Goal: Task Accomplishment & Management: Use online tool/utility

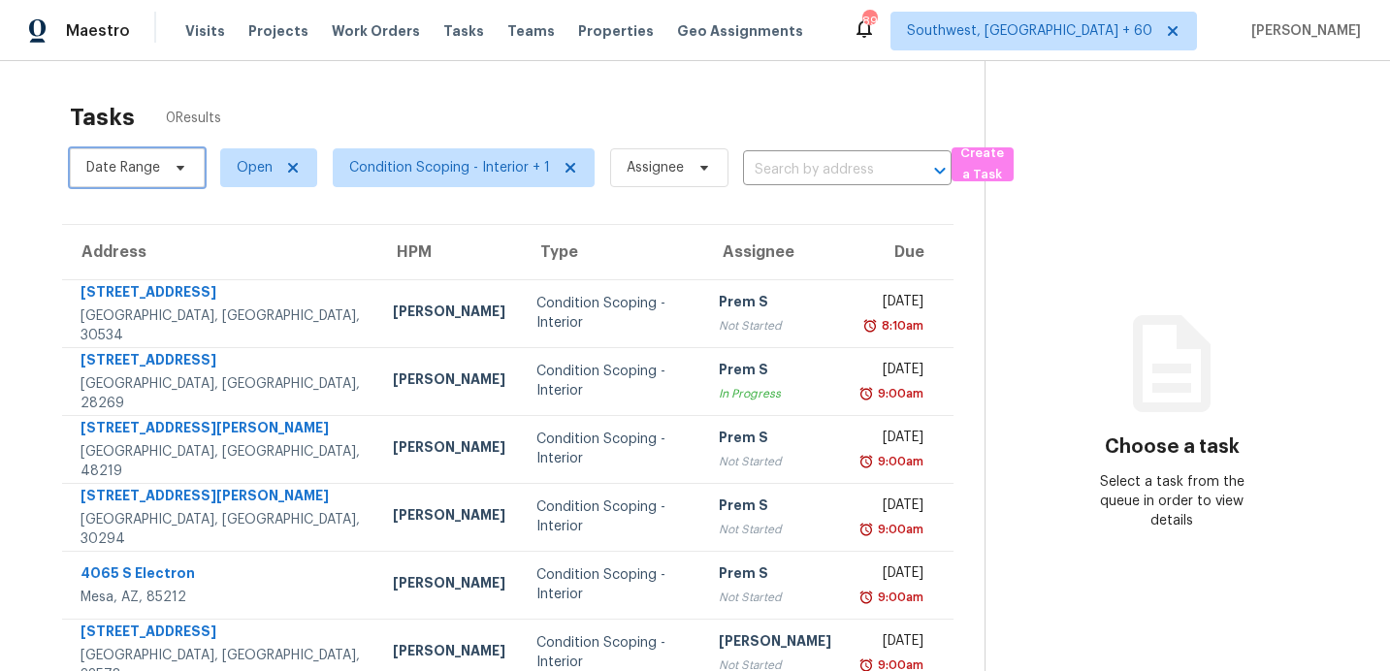
click at [92, 176] on span "Date Range" at bounding box center [123, 167] width 74 height 19
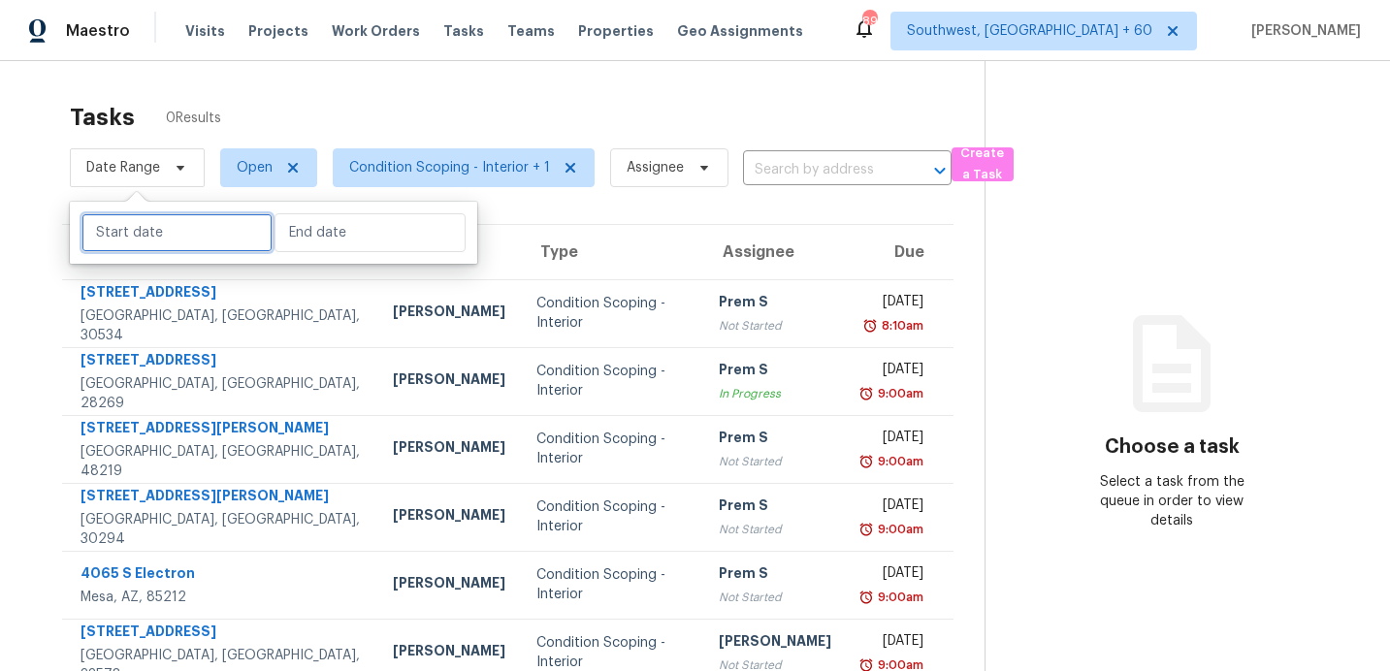
select select "7"
select select "2025"
select select "8"
select select "2025"
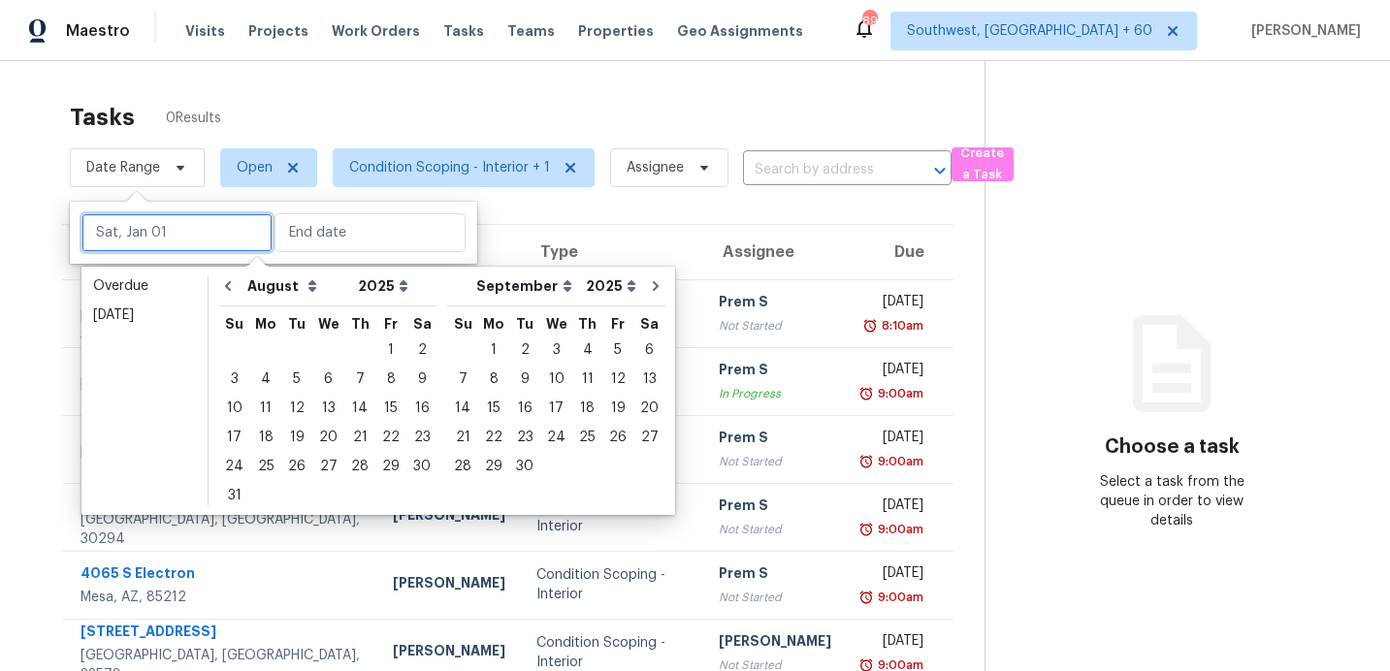
click at [114, 239] on input "text" at bounding box center [176, 232] width 191 height 39
click at [296, 461] on div "26" at bounding box center [296, 466] width 31 height 27
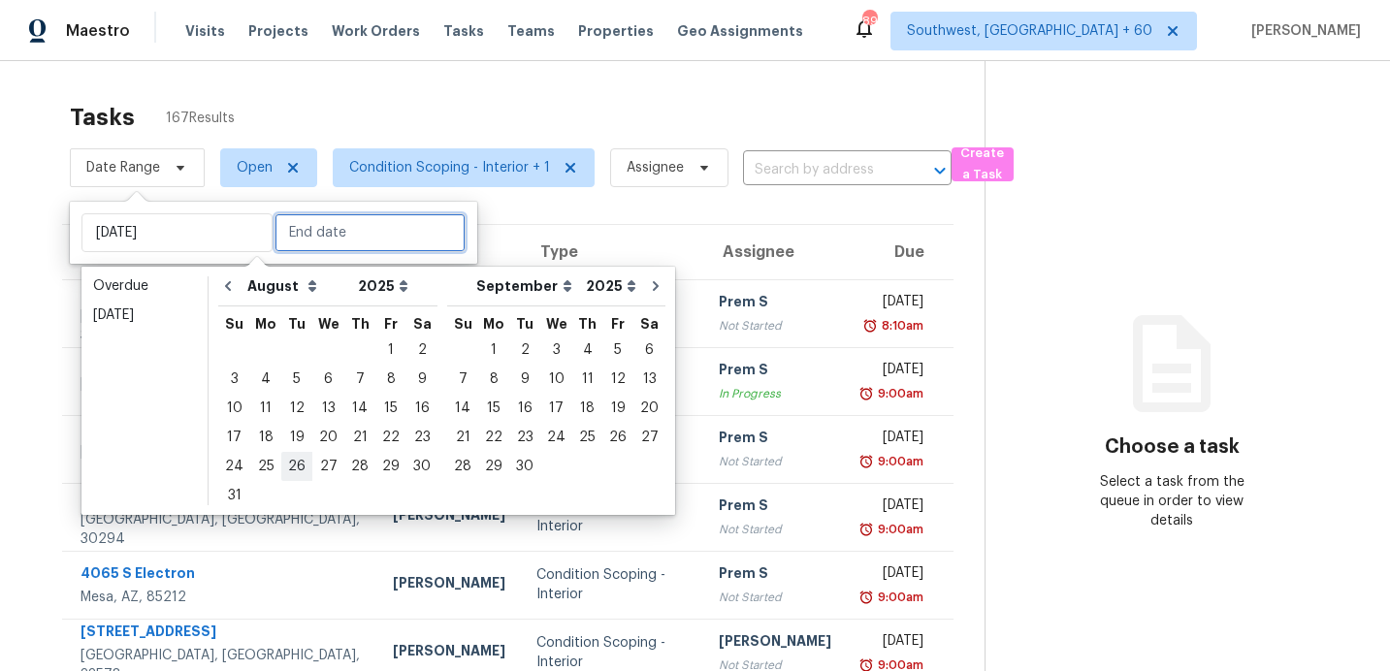
type input "[DATE]"
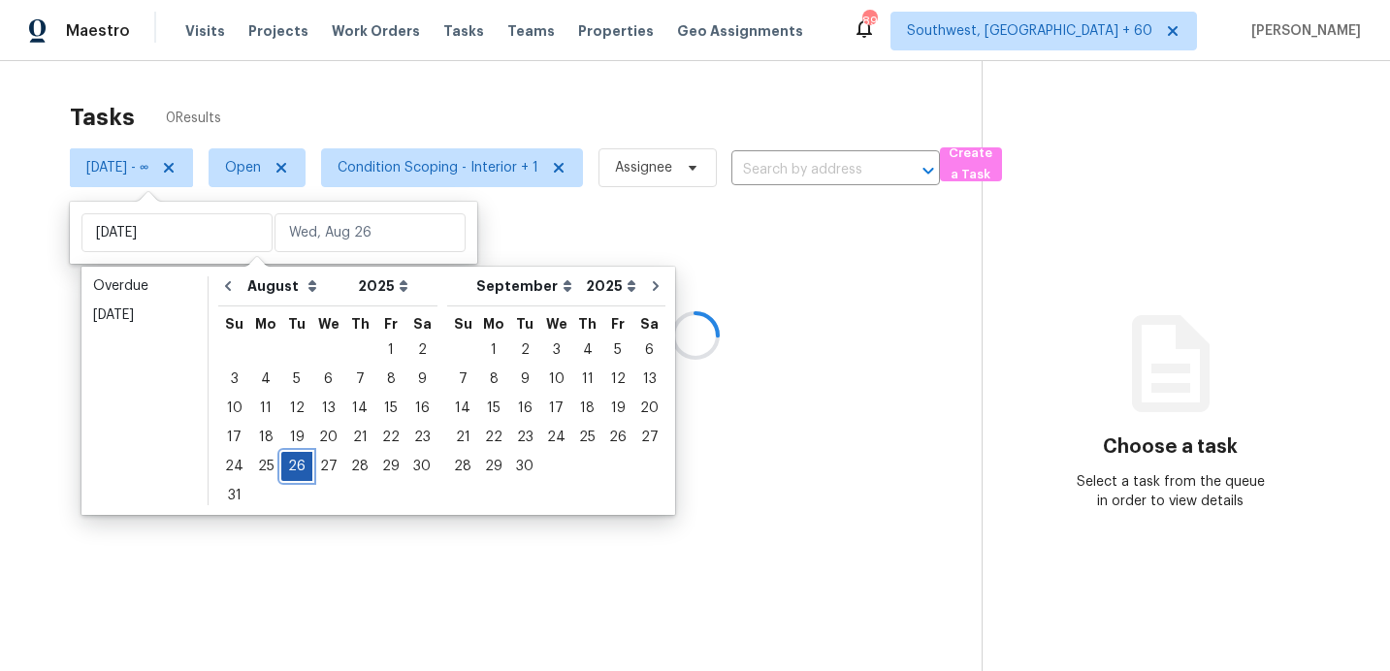
click at [296, 461] on div "26" at bounding box center [296, 466] width 31 height 27
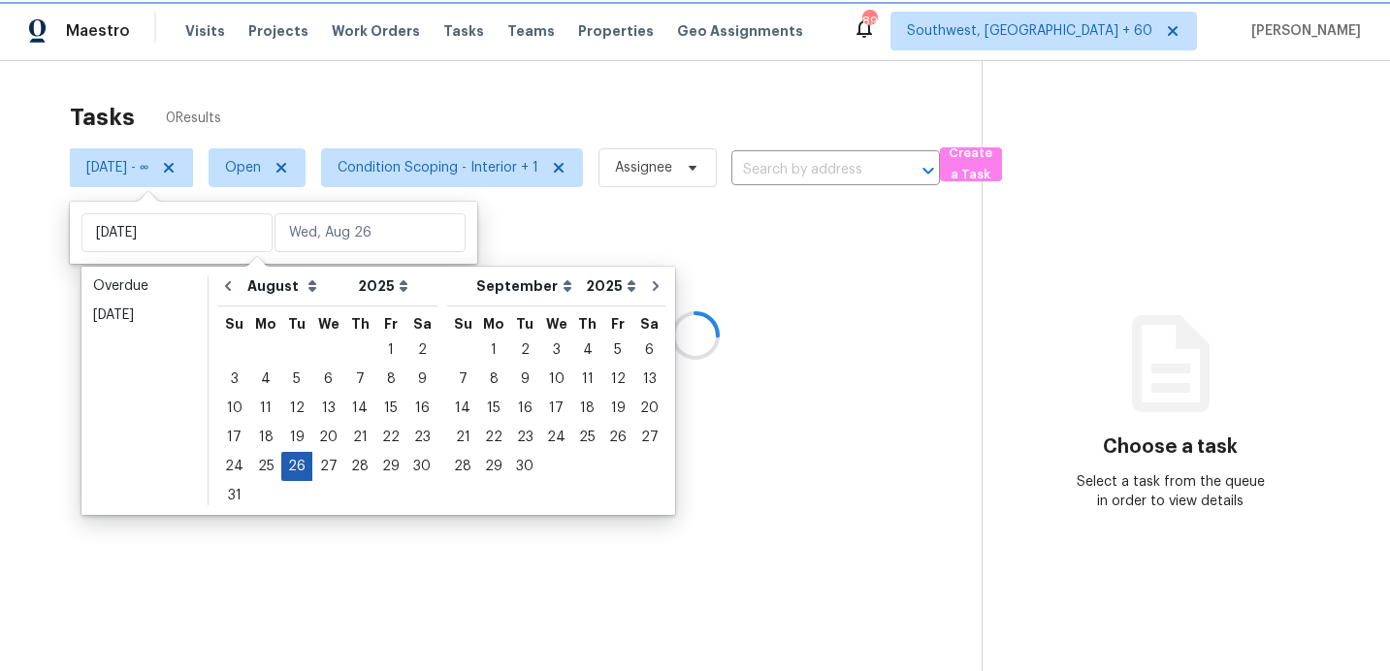
type input "[DATE]"
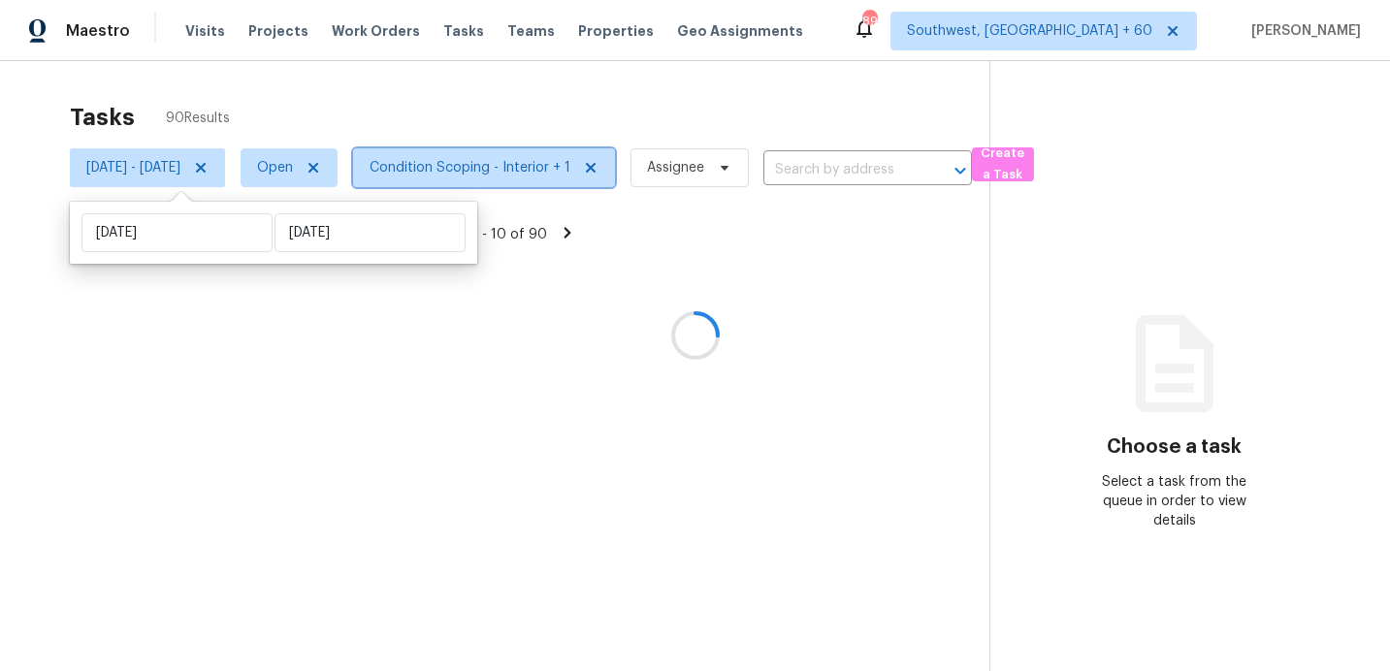
click at [478, 166] on span "Condition Scoping - Interior + 1" at bounding box center [470, 167] width 201 height 19
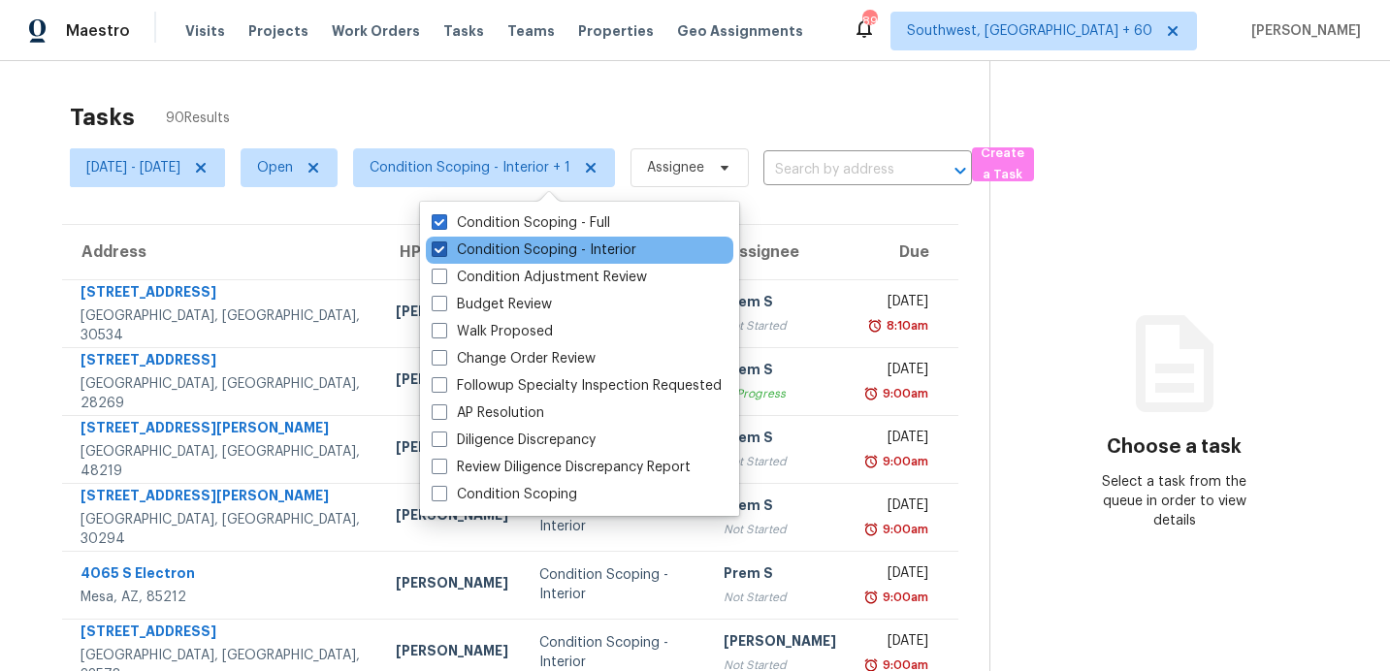
click at [468, 251] on label "Condition Scoping - Interior" at bounding box center [534, 250] width 205 height 19
click at [444, 251] on input "Condition Scoping - Interior" at bounding box center [438, 247] width 13 height 13
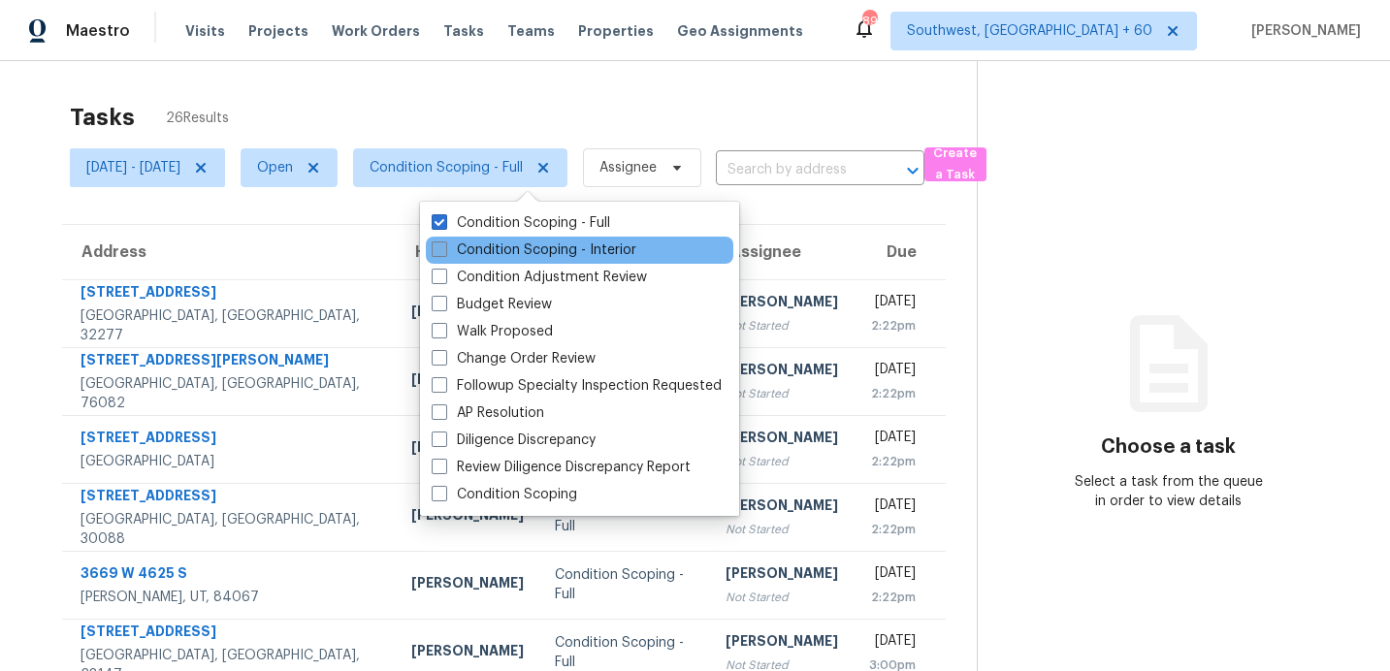
click at [479, 250] on label "Condition Scoping - Interior" at bounding box center [534, 250] width 205 height 19
click at [444, 250] on input "Condition Scoping - Interior" at bounding box center [438, 247] width 13 height 13
checkbox input "true"
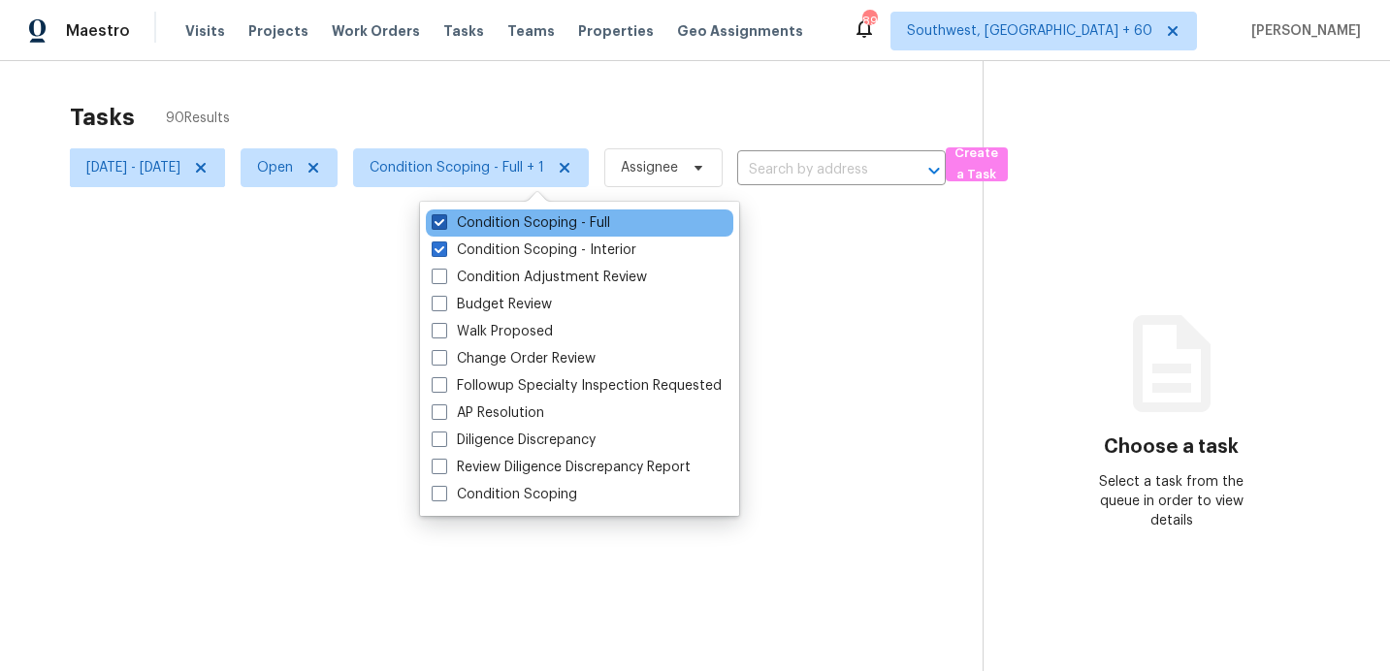
click at [493, 220] on label "Condition Scoping - Full" at bounding box center [521, 222] width 178 height 19
click at [444, 220] on input "Condition Scoping - Full" at bounding box center [438, 219] width 13 height 13
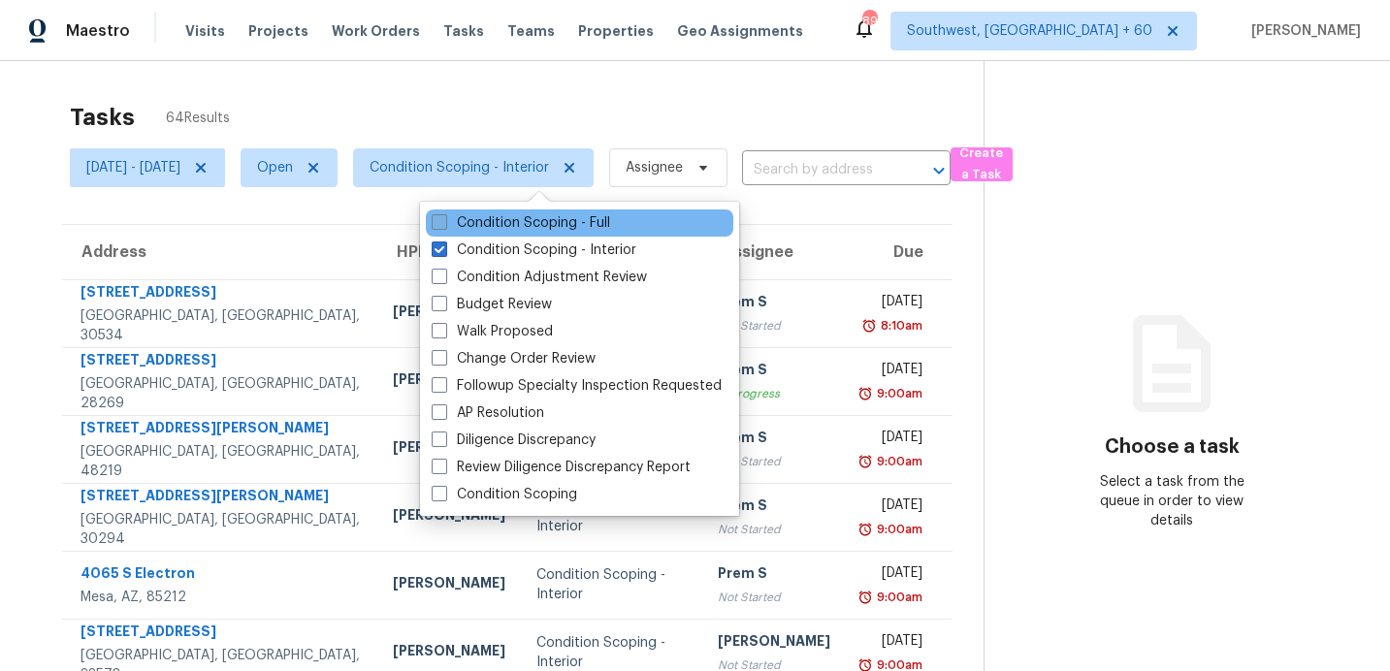
click at [493, 220] on label "Condition Scoping - Full" at bounding box center [521, 222] width 178 height 19
click at [444, 220] on input "Condition Scoping - Full" at bounding box center [438, 219] width 13 height 13
checkbox input "true"
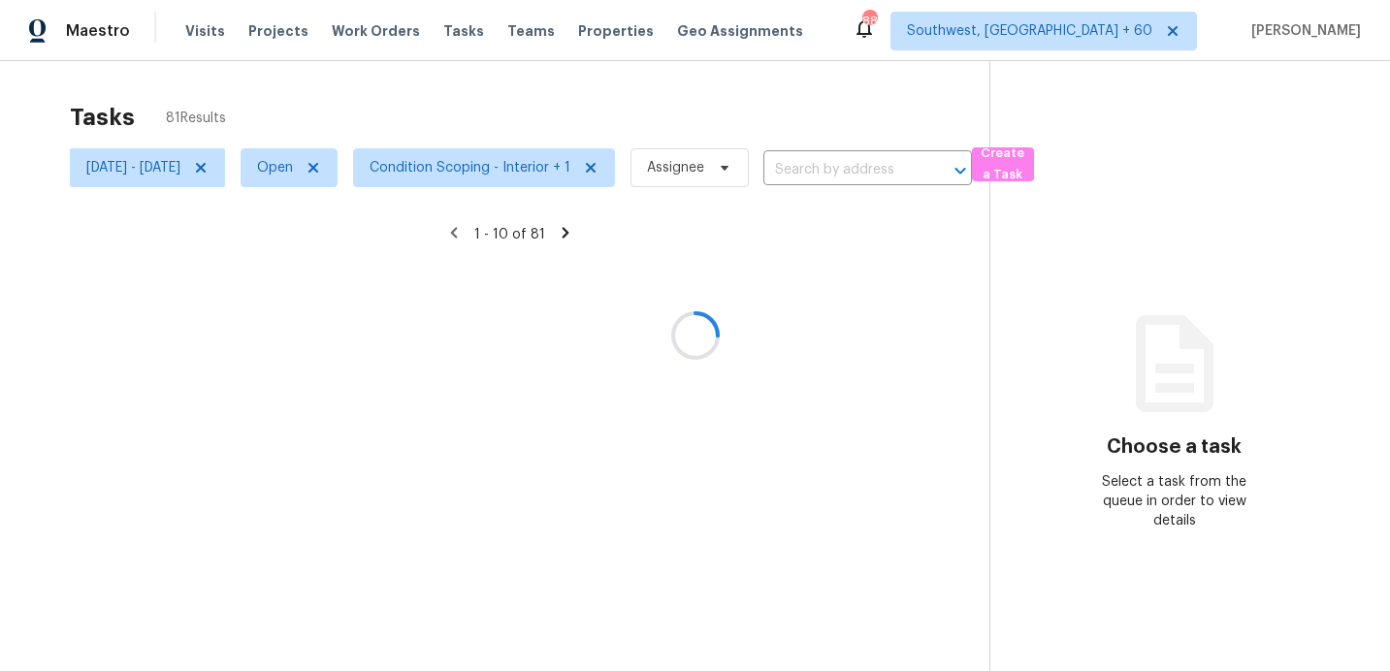
click at [482, 179] on div at bounding box center [695, 335] width 1390 height 671
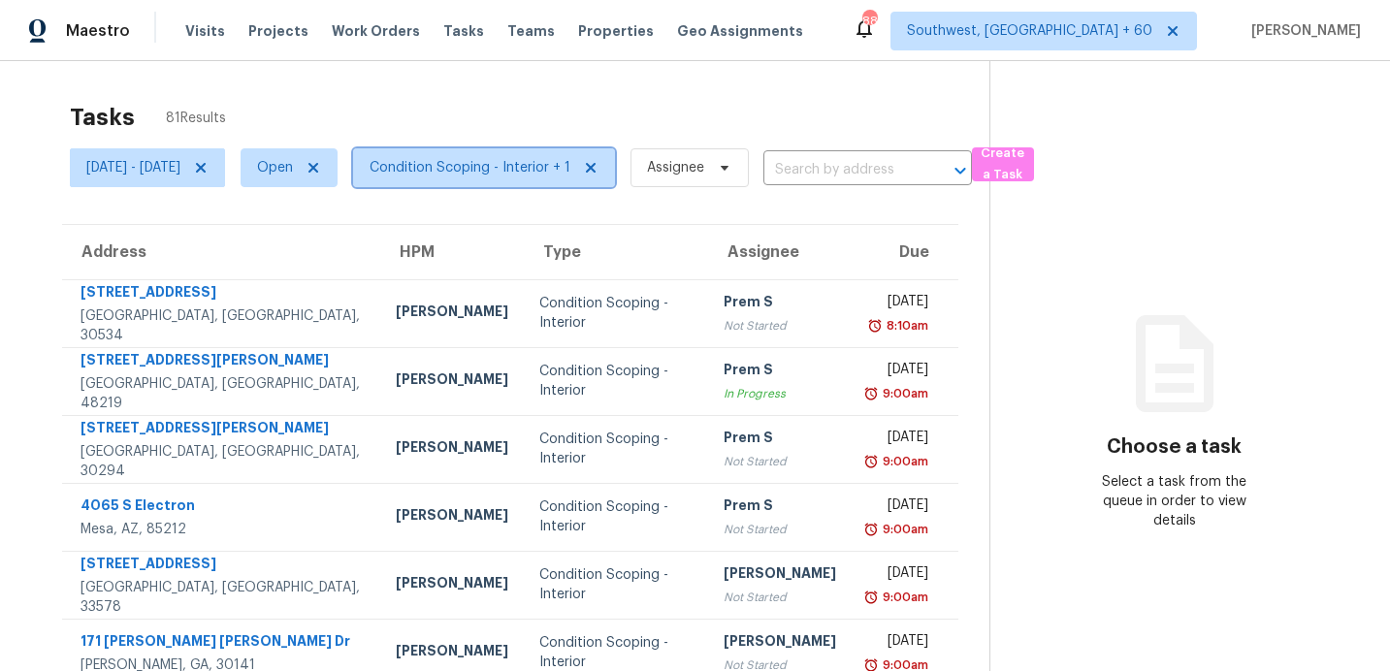
click at [482, 179] on span "Condition Scoping - Interior + 1" at bounding box center [484, 167] width 262 height 39
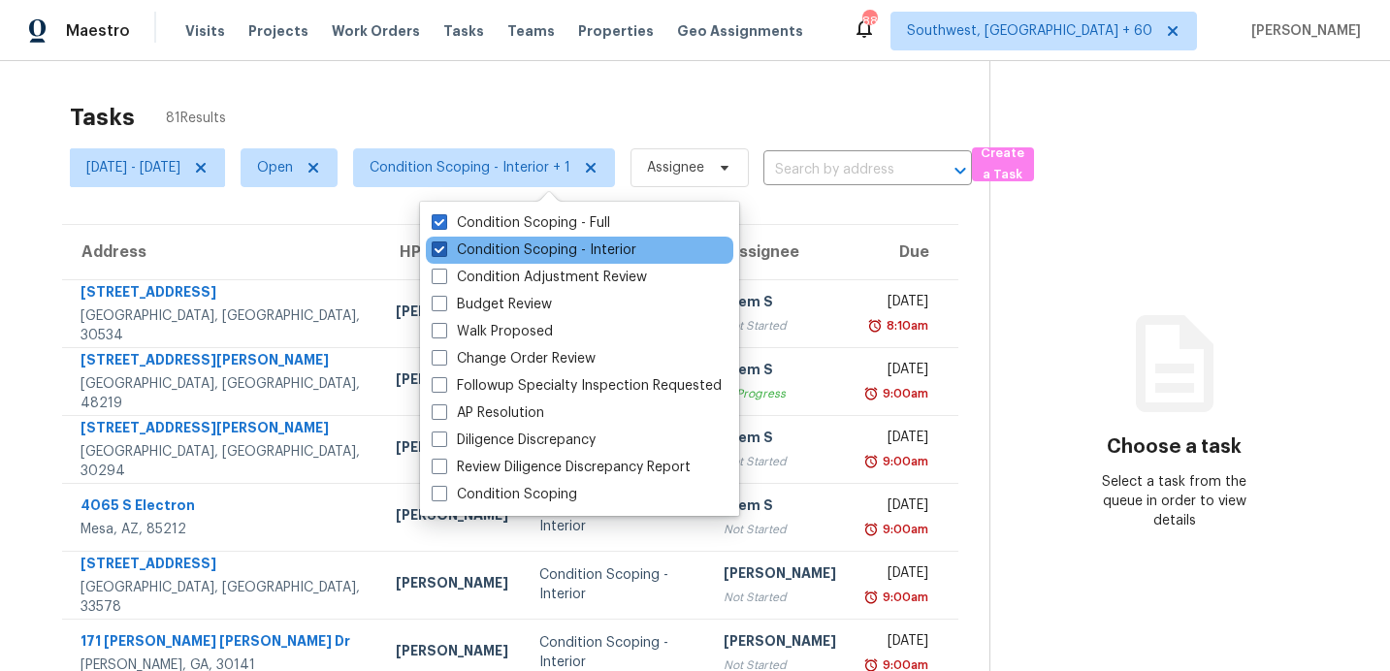
click at [495, 249] on label "Condition Scoping - Interior" at bounding box center [534, 250] width 205 height 19
click at [444, 249] on input "Condition Scoping - Interior" at bounding box center [438, 247] width 13 height 13
checkbox input "false"
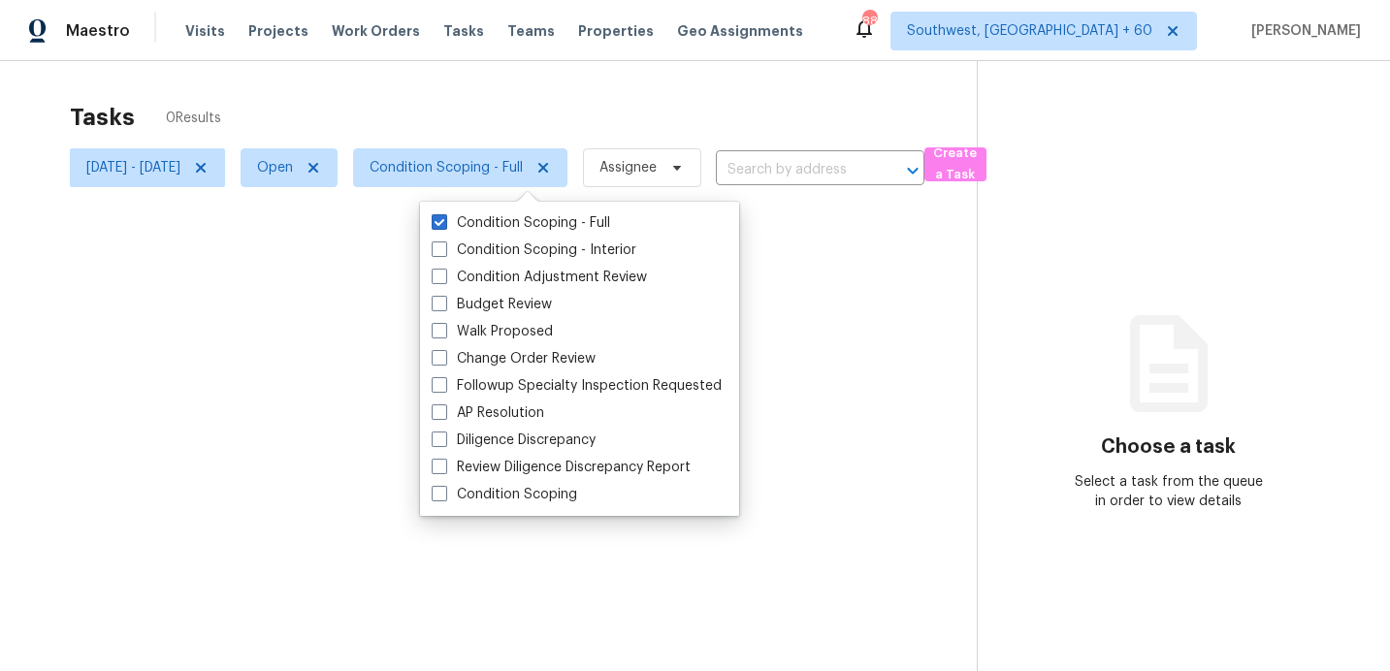
click at [475, 115] on div at bounding box center [695, 335] width 1390 height 671
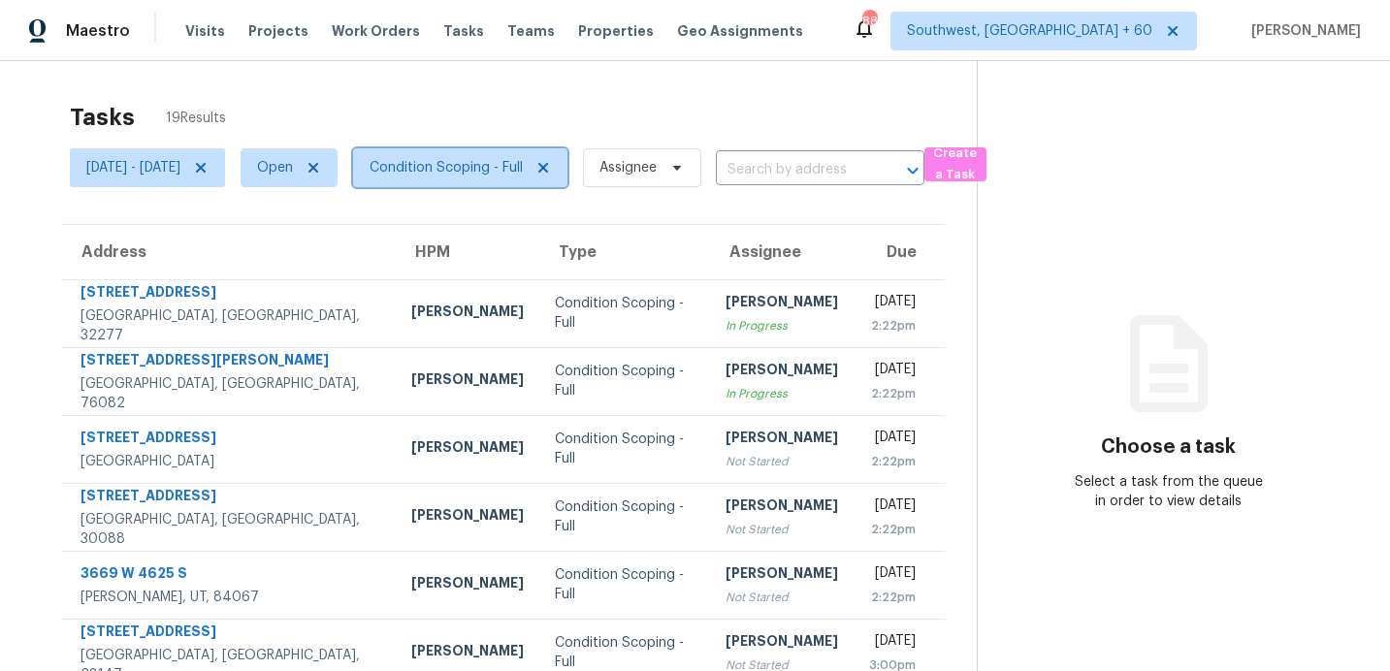
click at [478, 158] on span "Condition Scoping - Full" at bounding box center [446, 167] width 153 height 19
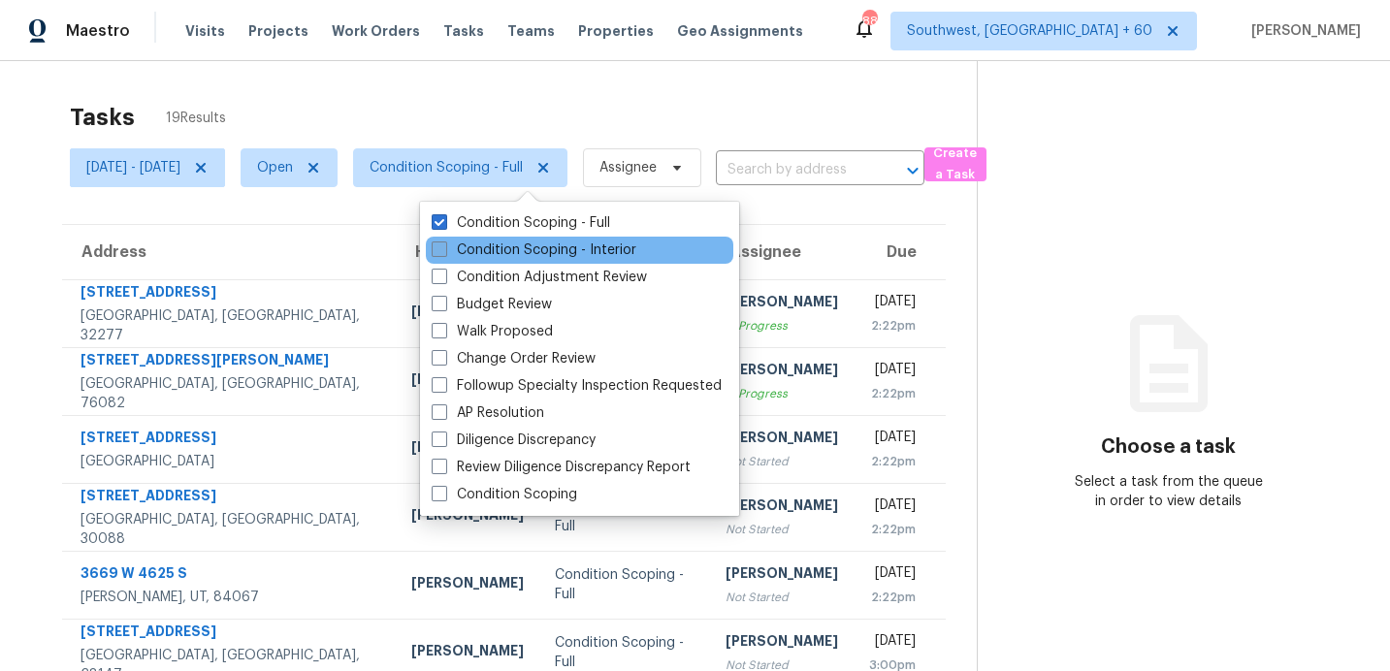
click at [503, 254] on label "Condition Scoping - Interior" at bounding box center [534, 250] width 205 height 19
click at [444, 253] on input "Condition Scoping - Interior" at bounding box center [438, 247] width 13 height 13
checkbox input "true"
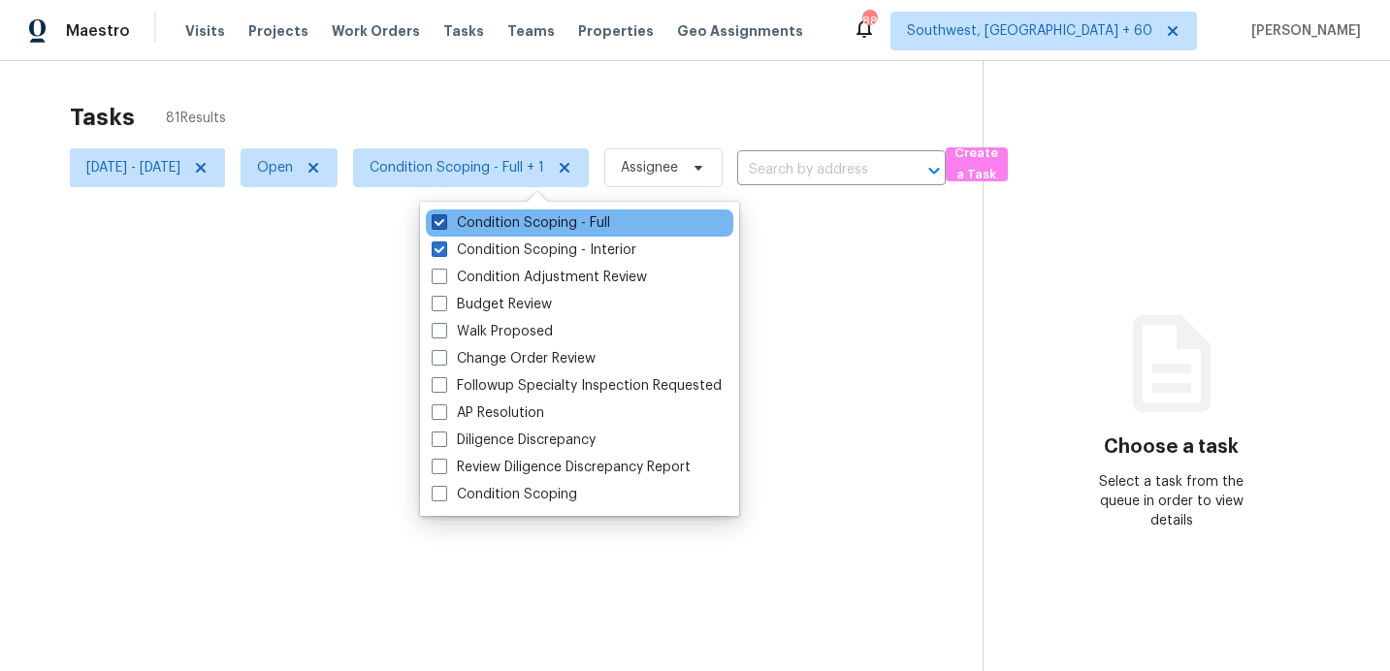
click at [491, 225] on label "Condition Scoping - Full" at bounding box center [521, 222] width 178 height 19
click at [444, 225] on input "Condition Scoping - Full" at bounding box center [438, 219] width 13 height 13
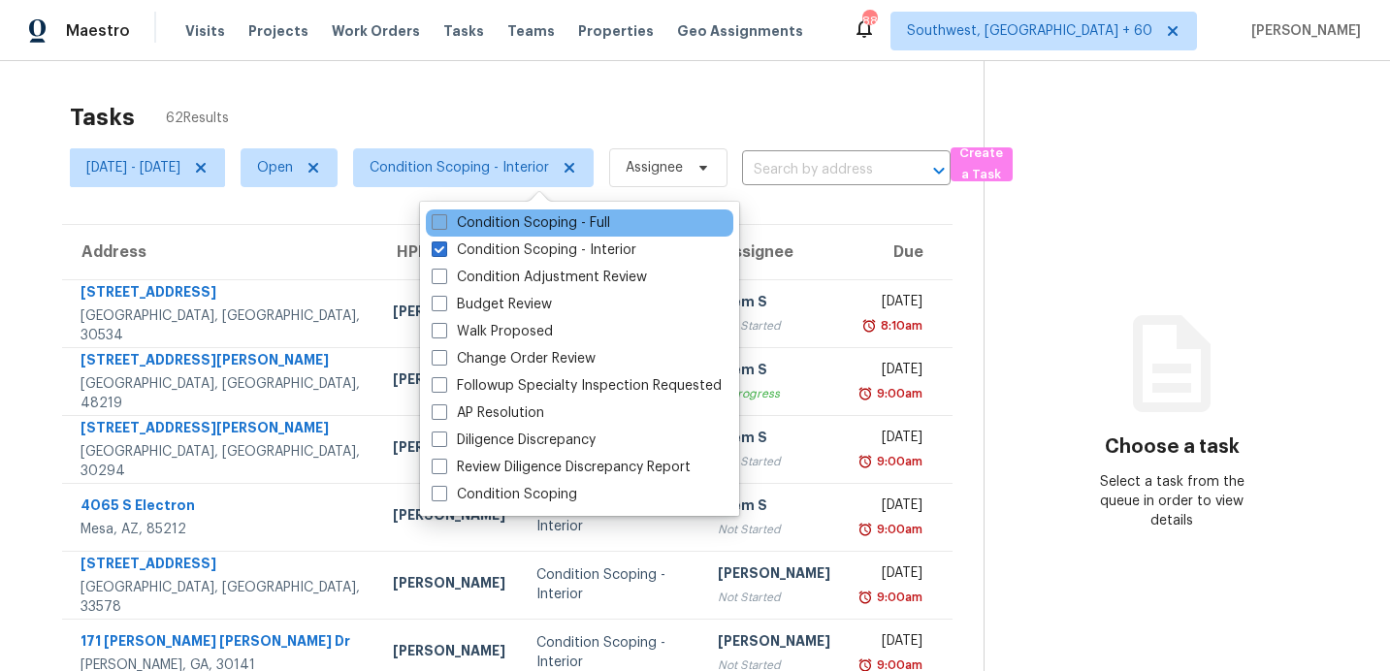
click at [491, 225] on label "Condition Scoping - Full" at bounding box center [521, 222] width 178 height 19
click at [444, 225] on input "Condition Scoping - Full" at bounding box center [438, 219] width 13 height 13
checkbox input "true"
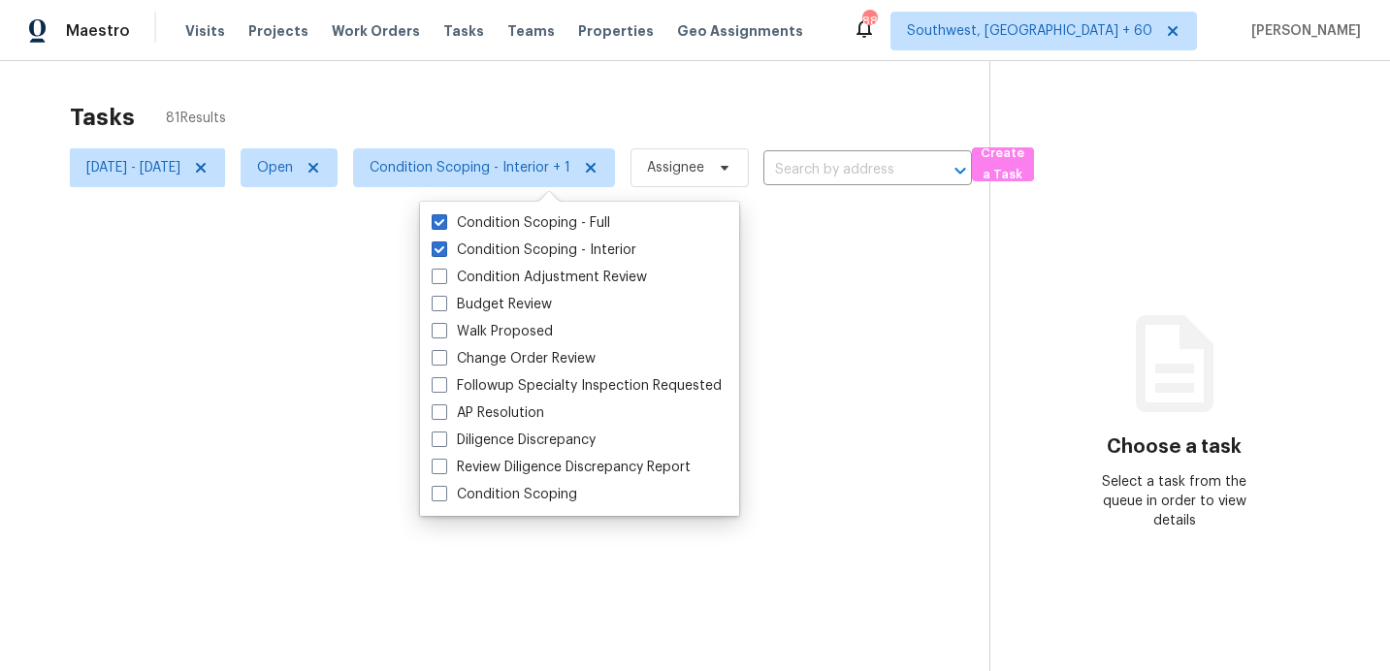
click at [456, 95] on div "Tasks 81 Results" at bounding box center [529, 117] width 919 height 50
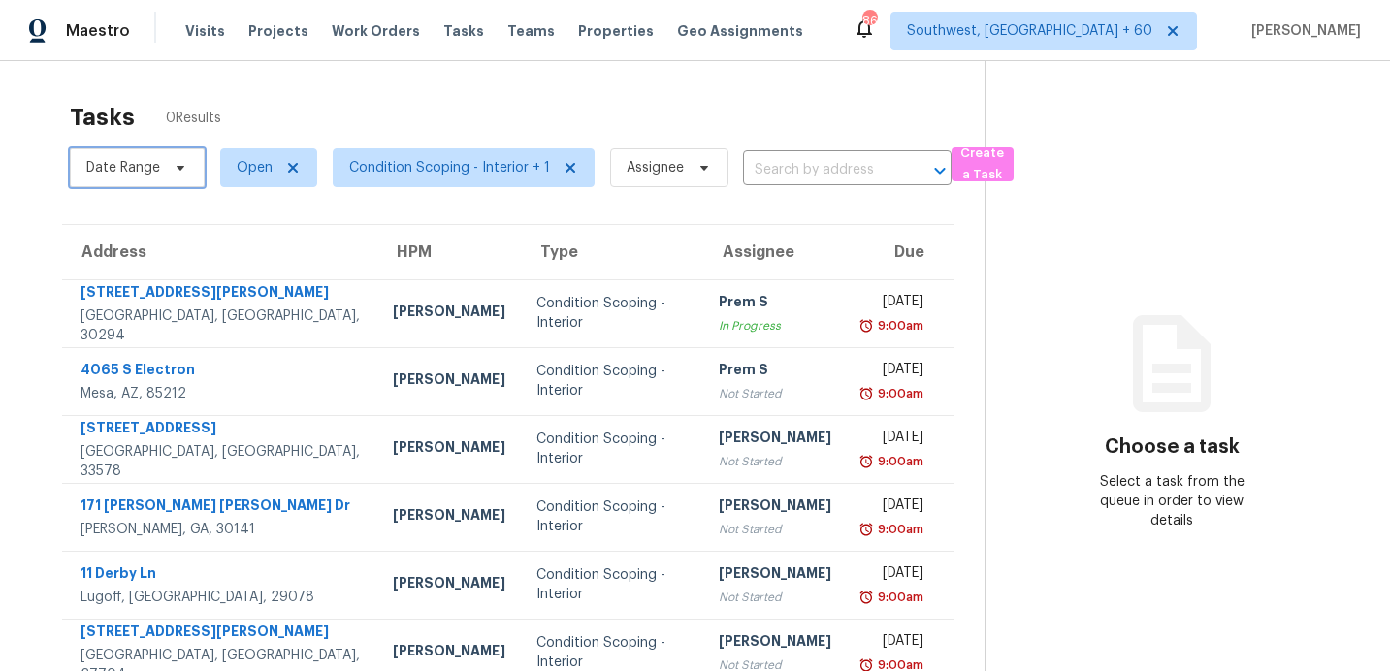
click at [125, 165] on span "Date Range" at bounding box center [123, 167] width 74 height 19
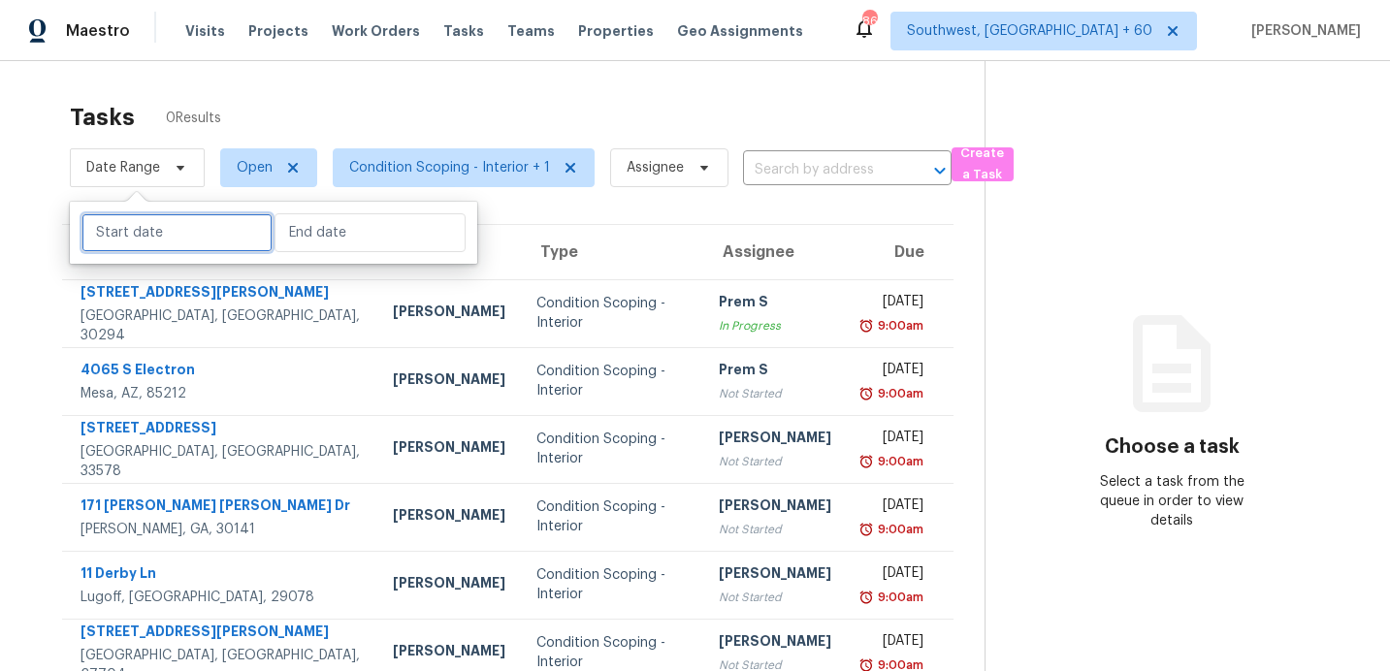
click at [136, 234] on input "text" at bounding box center [176, 232] width 191 height 39
select select "7"
select select "2025"
select select "8"
select select "2025"
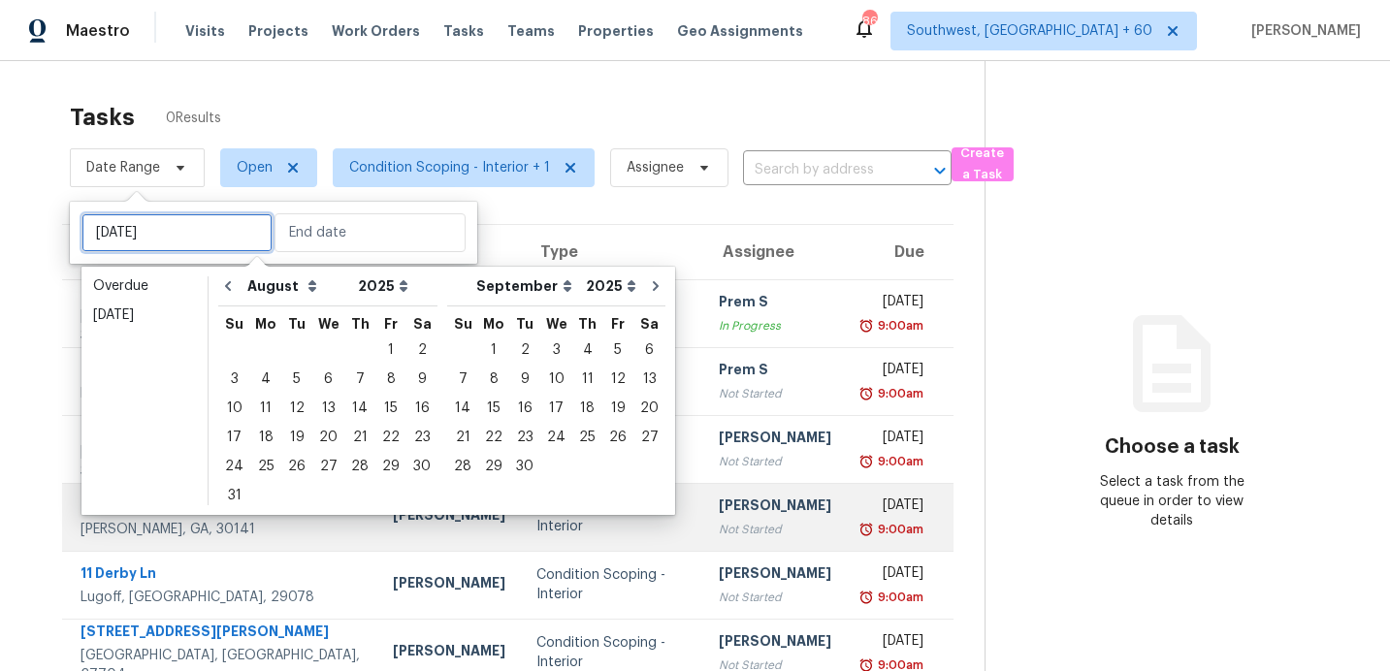
type input "[DATE]"
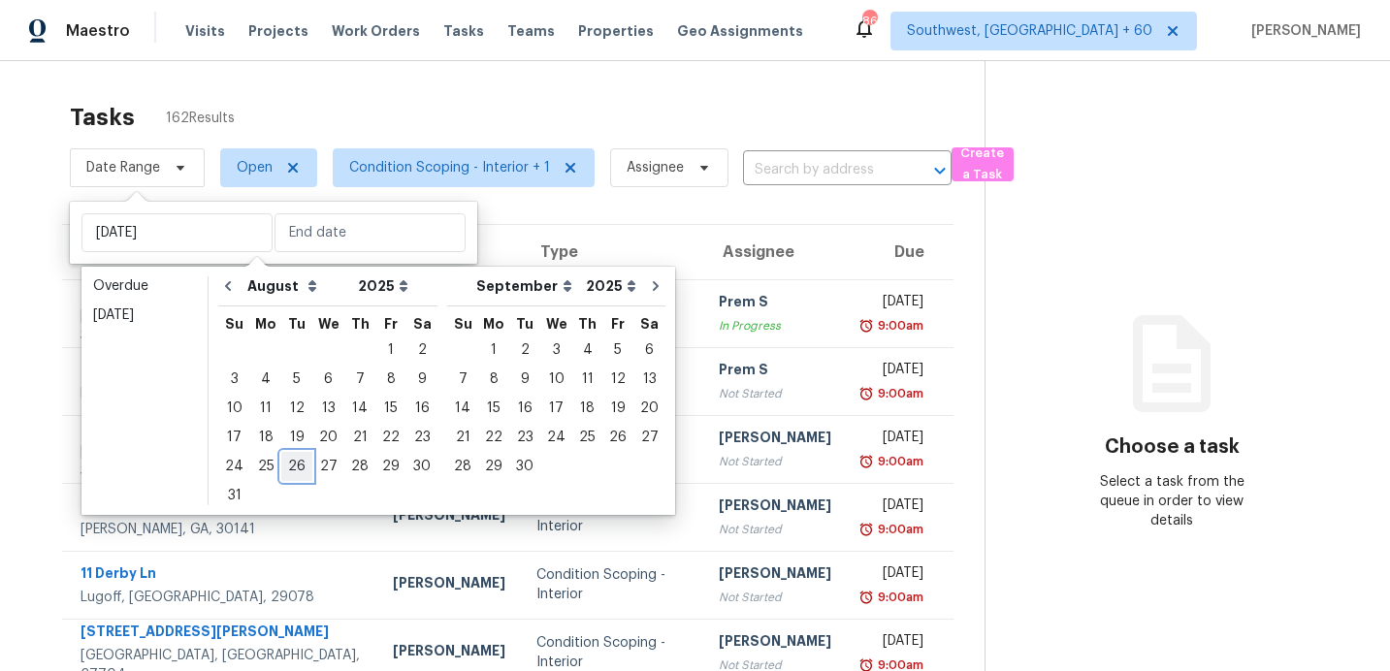
click at [284, 460] on div "26" at bounding box center [296, 466] width 31 height 27
type input "[DATE]"
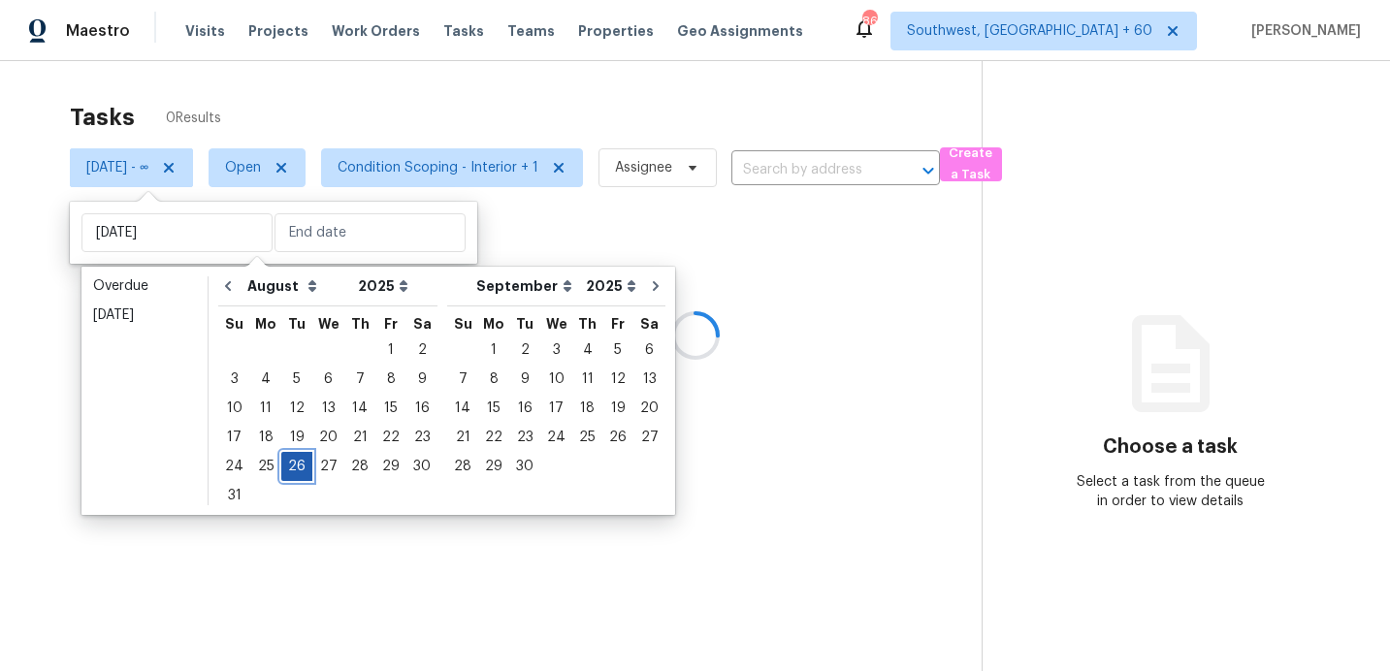
click at [284, 460] on div "26" at bounding box center [296, 466] width 31 height 27
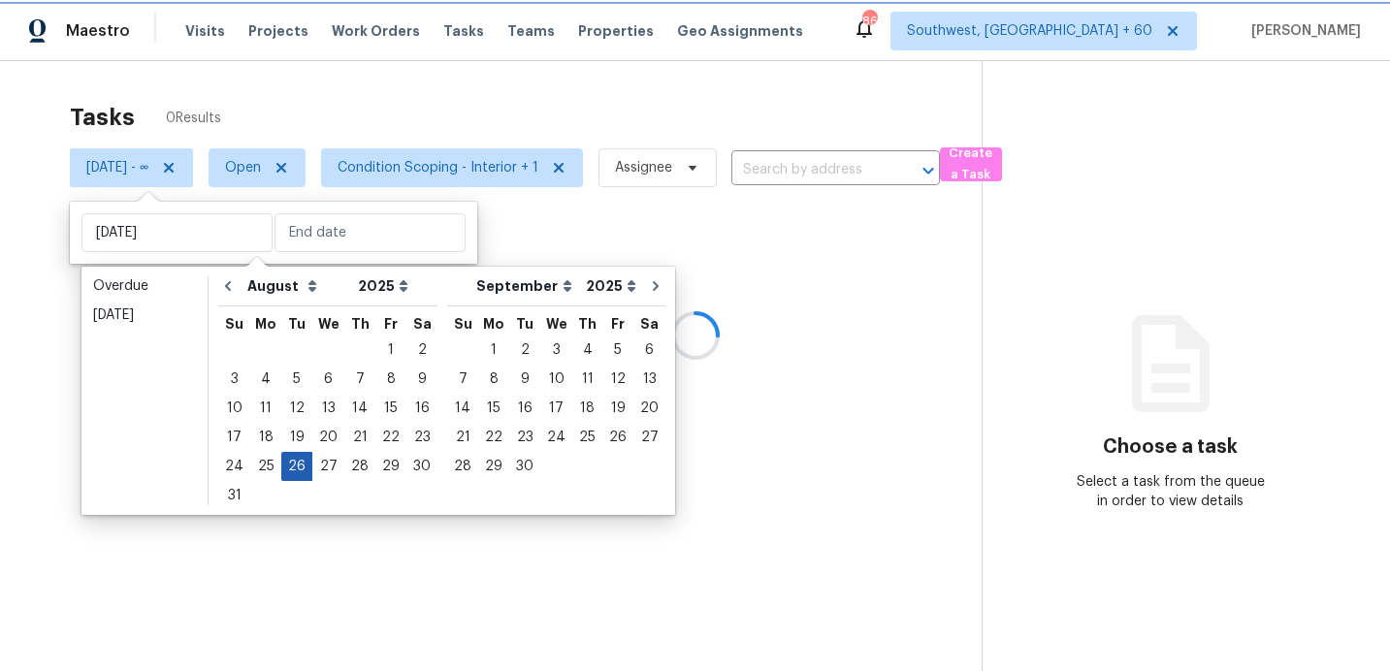
type input "[DATE]"
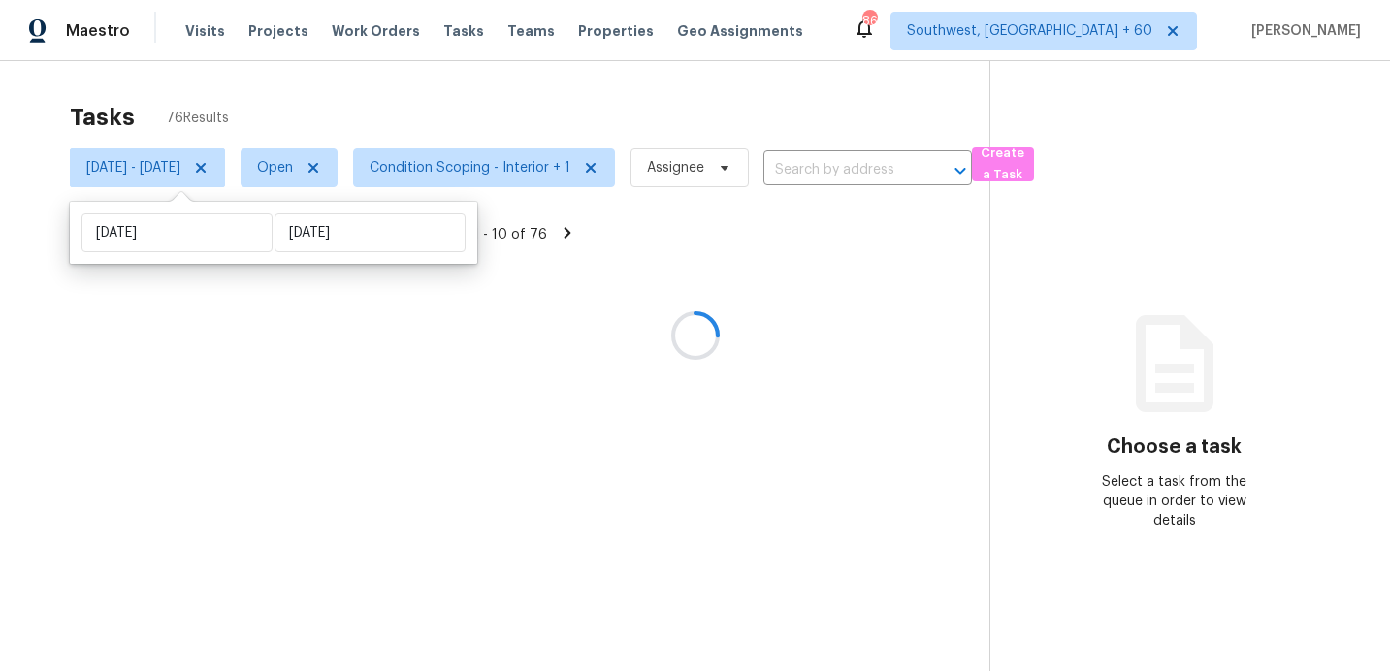
click at [476, 95] on div "Tasks 76 Results" at bounding box center [529, 117] width 919 height 50
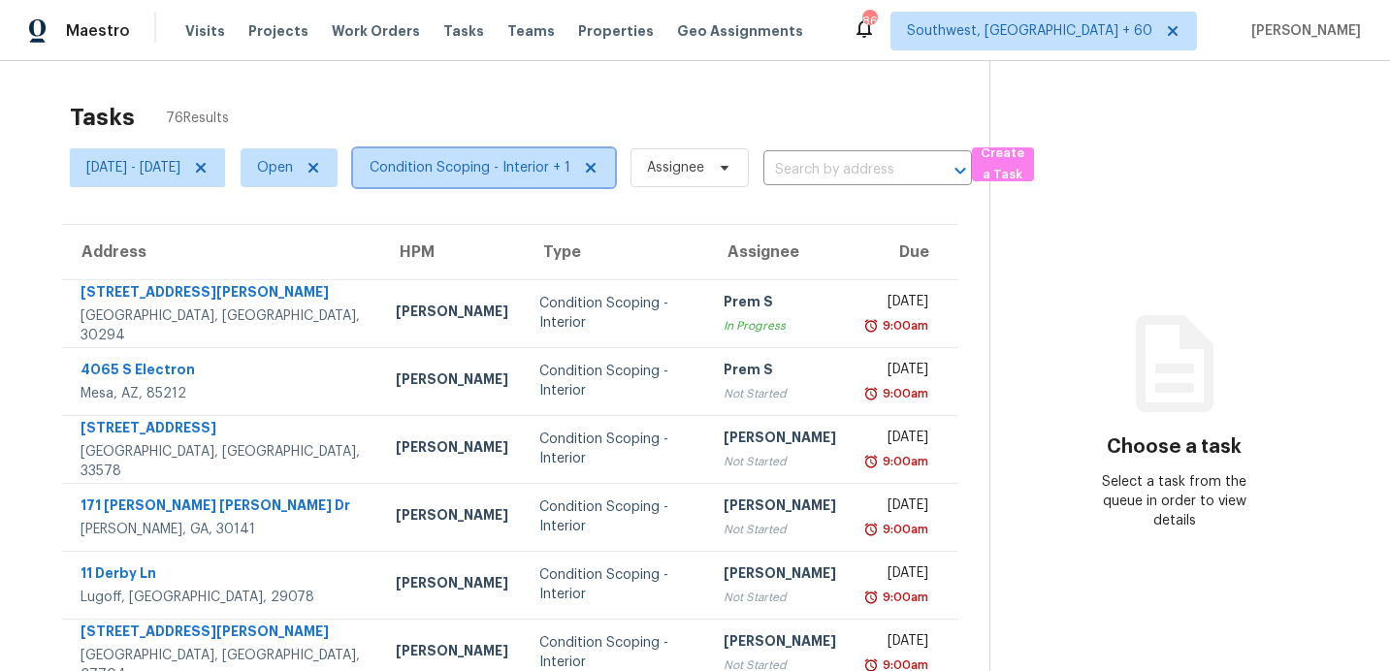
click at [518, 165] on span "Condition Scoping - Interior + 1" at bounding box center [470, 167] width 201 height 19
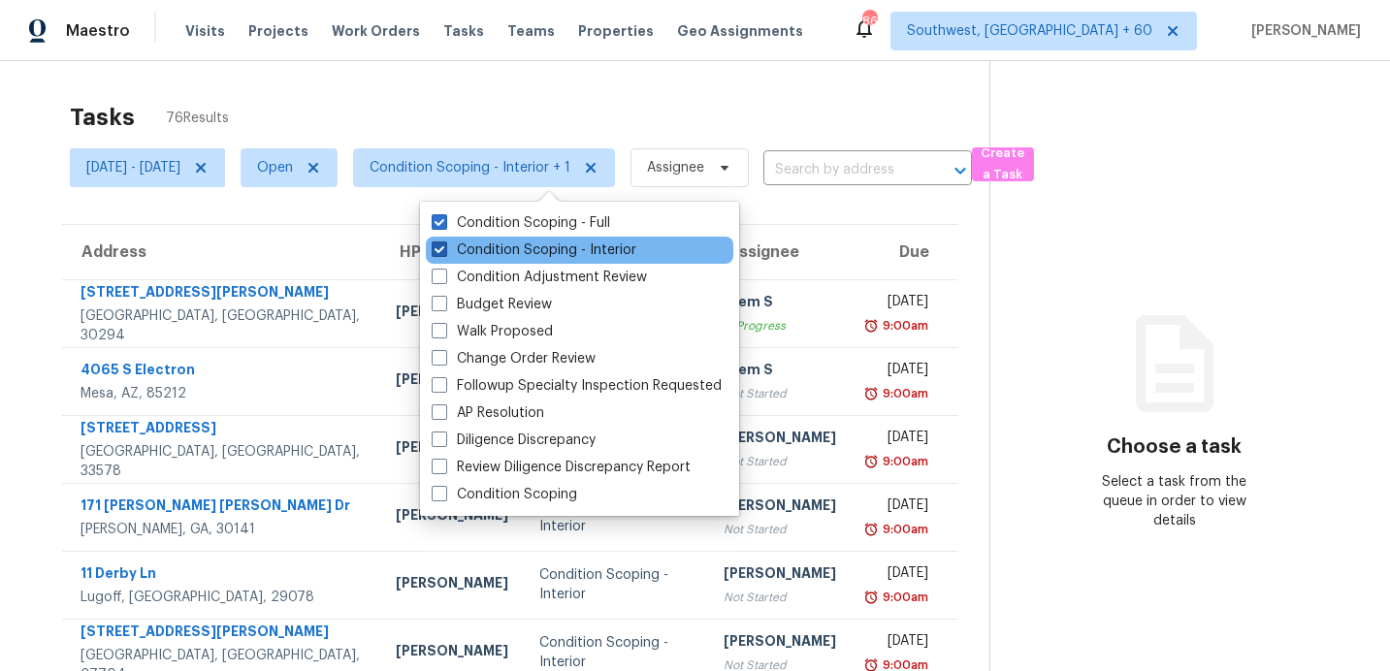
click at [525, 254] on label "Condition Scoping - Interior" at bounding box center [534, 250] width 205 height 19
click at [444, 253] on input "Condition Scoping - Interior" at bounding box center [438, 247] width 13 height 13
checkbox input "false"
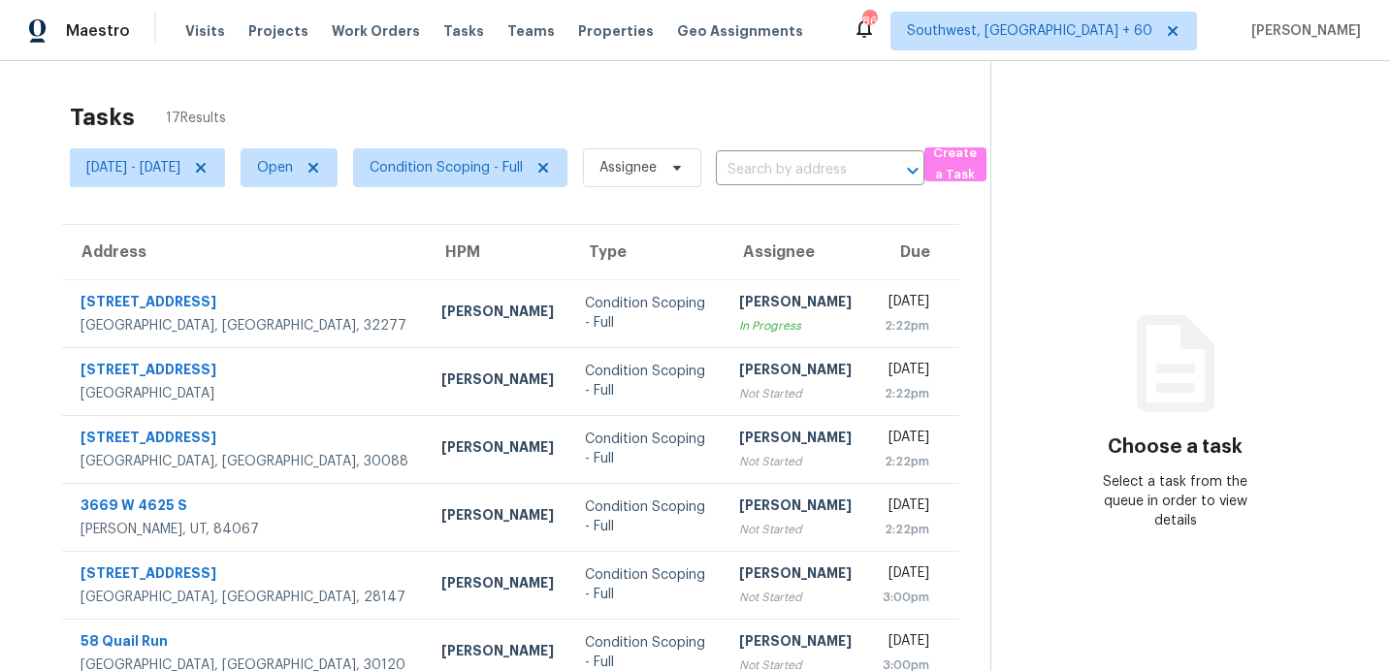
click at [475, 64] on div "Tasks 17 Results Tue, Aug 26 - Tue, Aug 26 Open Condition Scoping - Full Assign…" at bounding box center [695, 535] width 1390 height 949
click at [456, 160] on span "Condition Scoping - Full" at bounding box center [446, 167] width 153 height 19
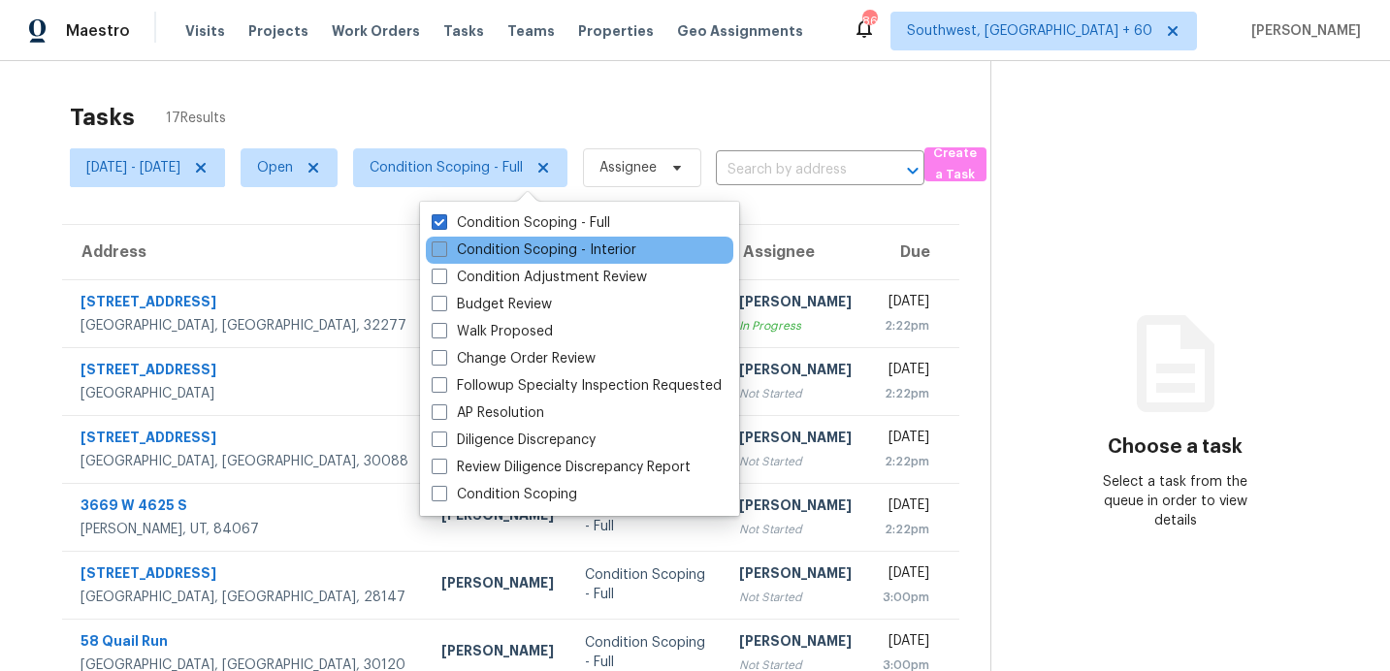
click at [503, 253] on label "Condition Scoping - Interior" at bounding box center [534, 250] width 205 height 19
click at [444, 253] on input "Condition Scoping - Interior" at bounding box center [438, 247] width 13 height 13
checkbox input "true"
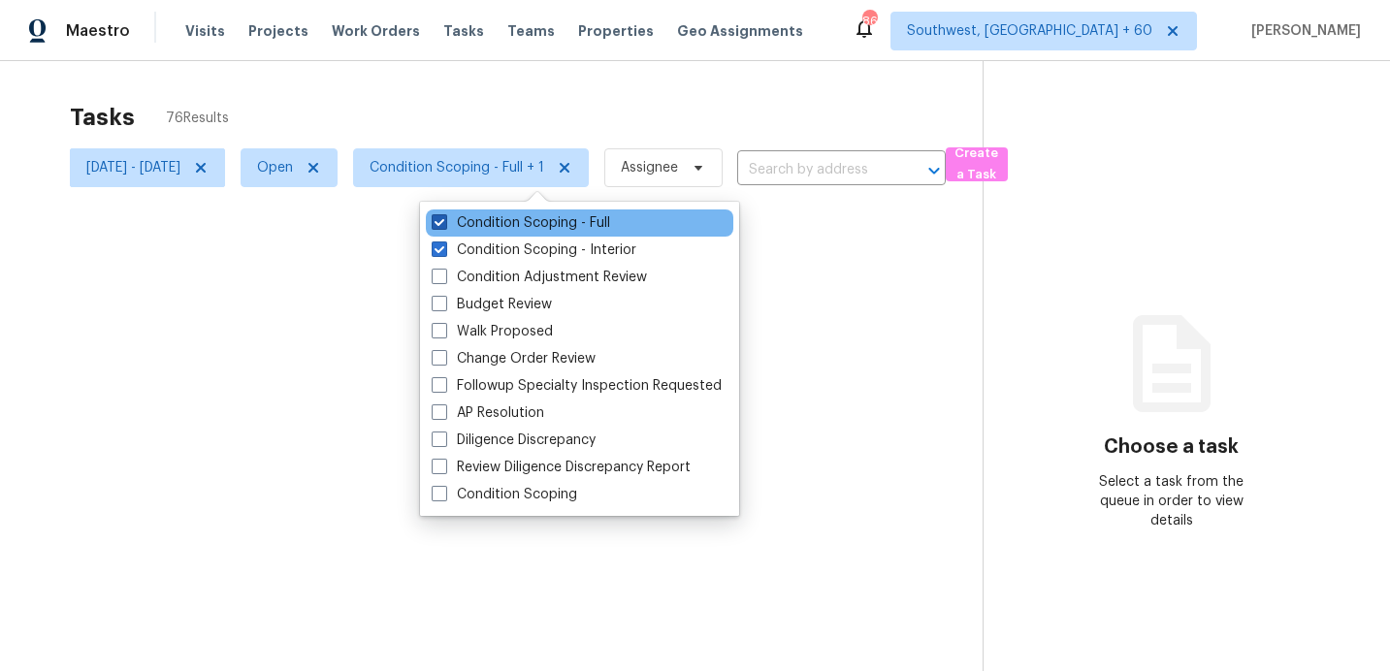
click at [505, 230] on label "Condition Scoping - Full" at bounding box center [521, 222] width 178 height 19
click at [444, 226] on input "Condition Scoping - Full" at bounding box center [438, 219] width 13 height 13
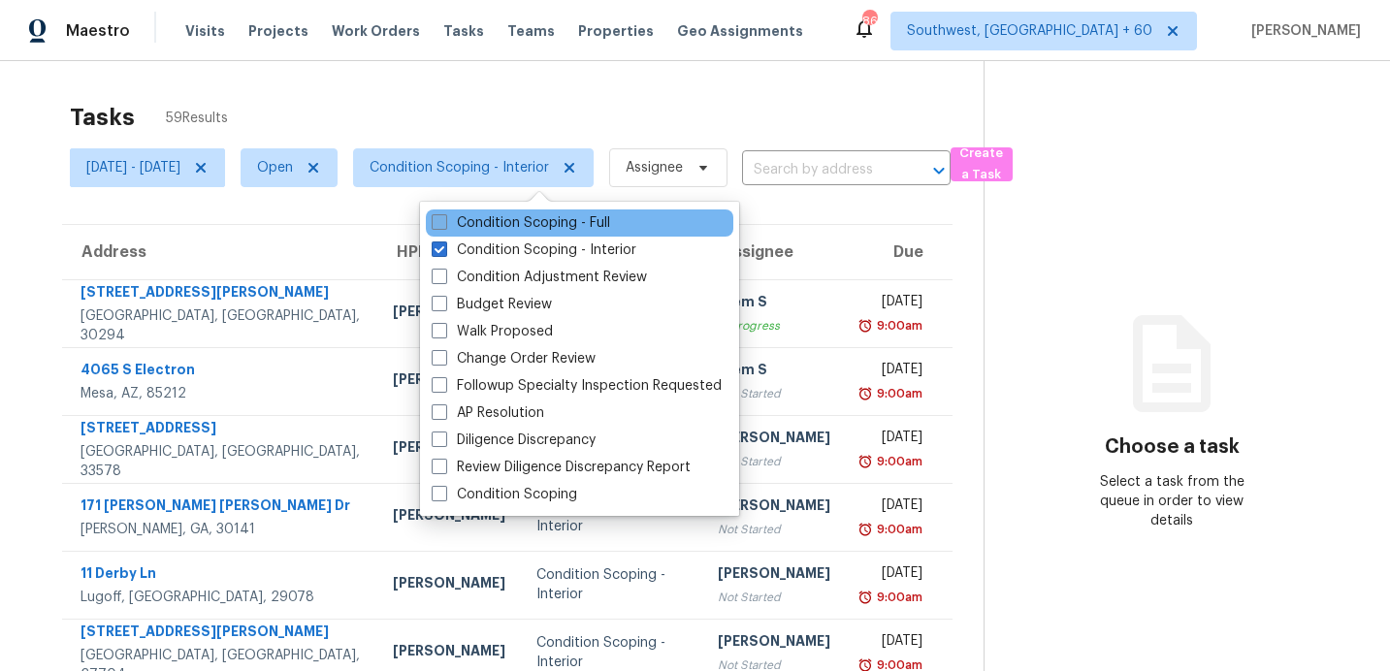
click at [505, 230] on label "Condition Scoping - Full" at bounding box center [521, 222] width 178 height 19
click at [444, 226] on input "Condition Scoping - Full" at bounding box center [438, 219] width 13 height 13
checkbox input "true"
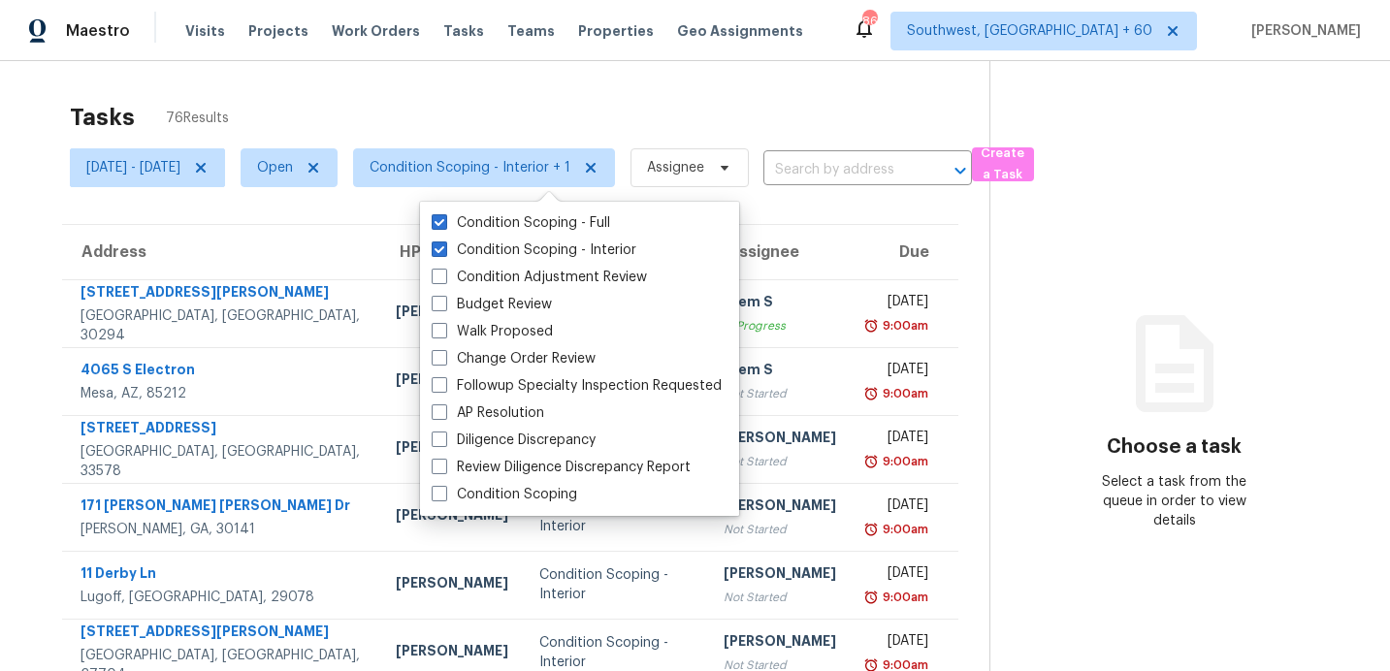
click at [480, 124] on div "Tasks 76 Results" at bounding box center [529, 117] width 919 height 50
